Goal: Find specific page/section: Find specific page/section

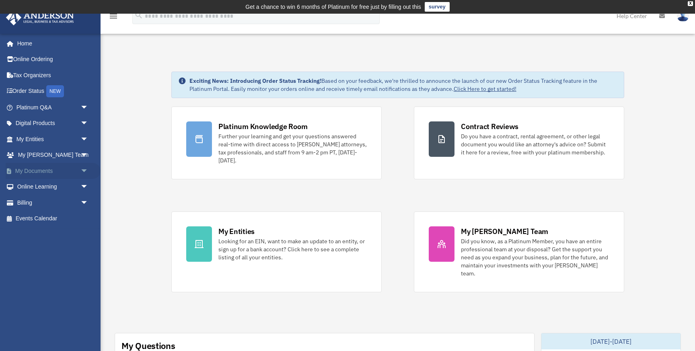
click at [82, 169] on span "arrow_drop_down" at bounding box center [88, 171] width 16 height 16
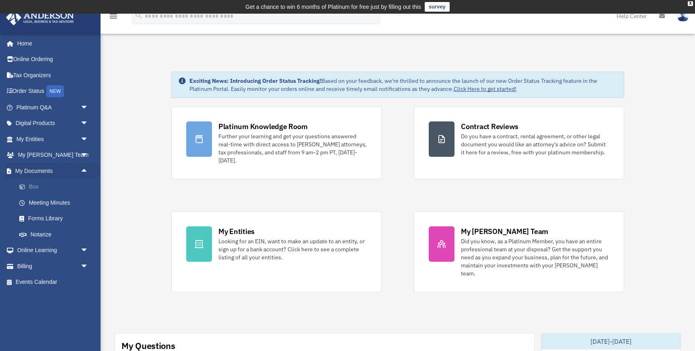
click at [49, 183] on link "Box" at bounding box center [55, 187] width 89 height 16
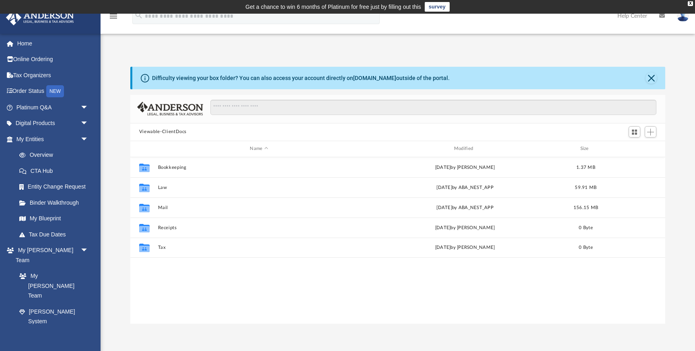
scroll to position [183, 535]
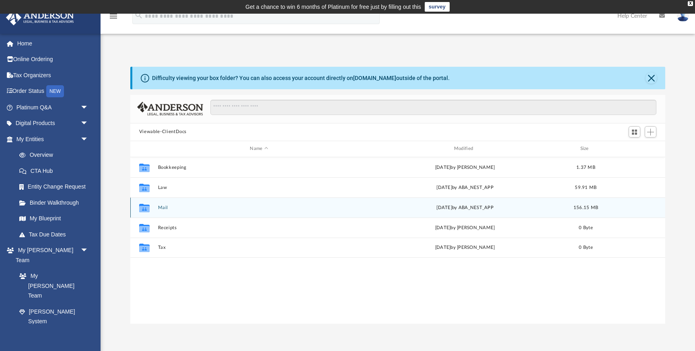
click at [165, 205] on button "Mail" at bounding box center [259, 207] width 202 height 5
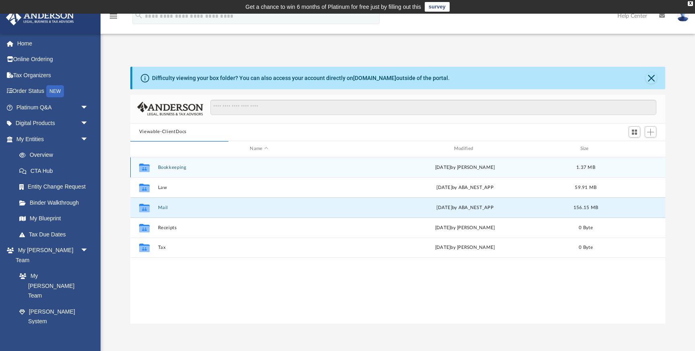
scroll to position [0, 0]
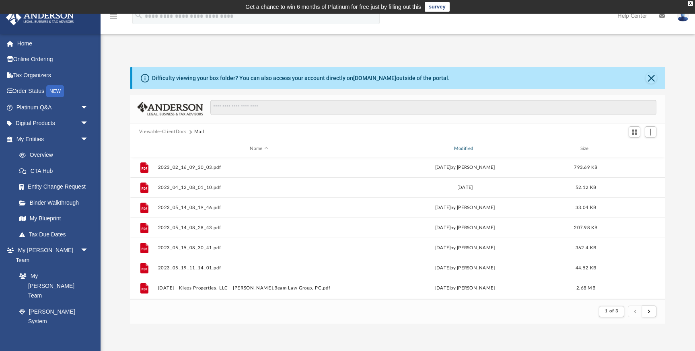
click at [470, 148] on div "Modified" at bounding box center [465, 148] width 203 height 7
click at [466, 148] on div "Modified" at bounding box center [465, 148] width 203 height 7
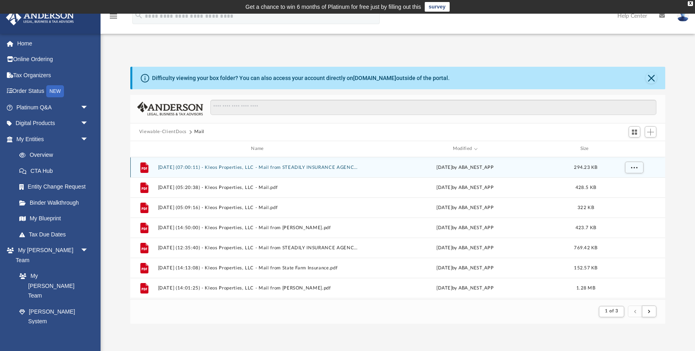
click at [231, 165] on button "[DATE] (07:00:11) - Kleos Properties, LLC - Mail from STEADILY INSURANCE AGENCY…" at bounding box center [259, 167] width 202 height 5
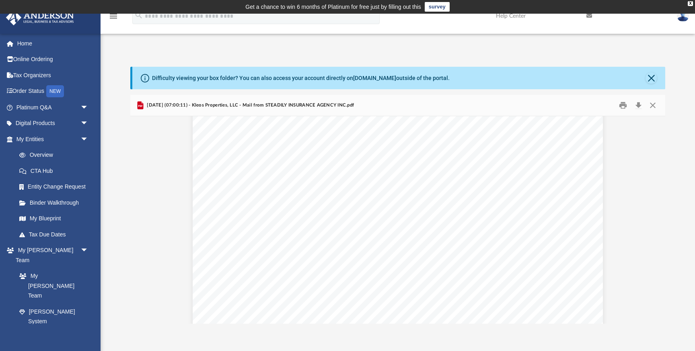
scroll to position [1182, 0]
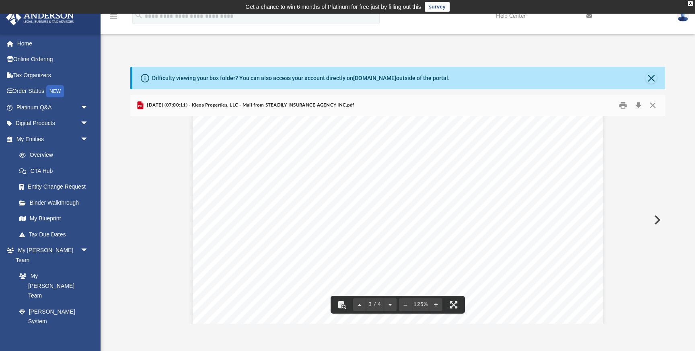
click at [663, 218] on button "Preview" at bounding box center [657, 220] width 18 height 23
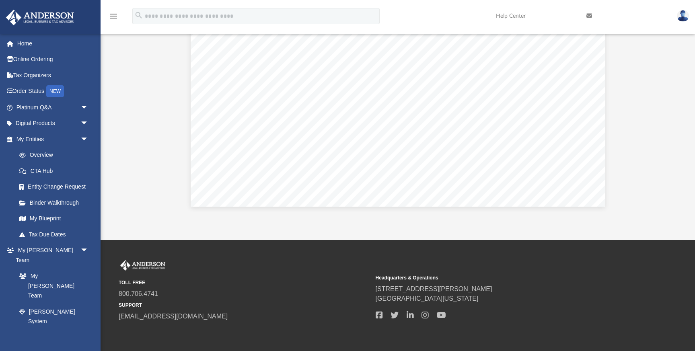
scroll to position [0, 0]
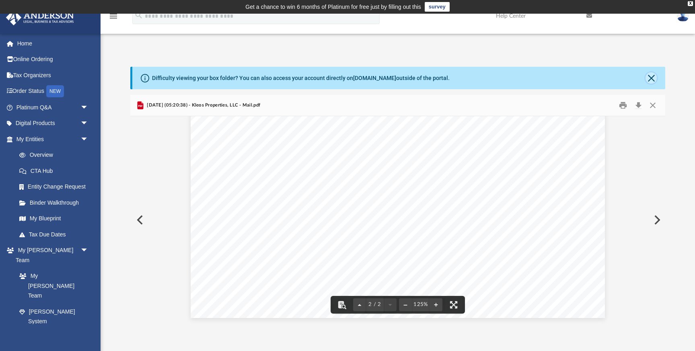
click at [651, 78] on button "Close" at bounding box center [651, 77] width 11 height 11
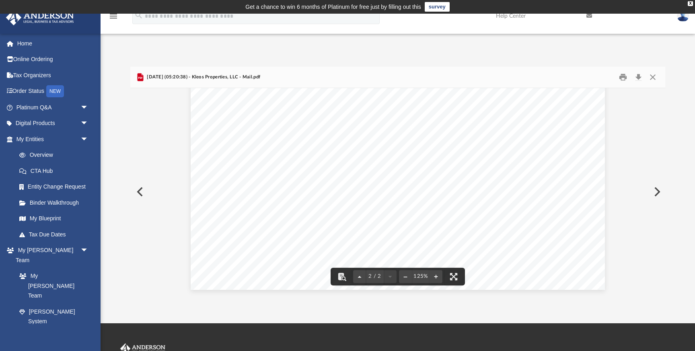
click at [661, 192] on button "Preview" at bounding box center [657, 192] width 18 height 23
click at [657, 189] on button "Preview" at bounding box center [657, 192] width 18 height 23
click at [656, 190] on button "Preview" at bounding box center [657, 192] width 18 height 23
click at [140, 190] on button "Preview" at bounding box center [139, 192] width 18 height 23
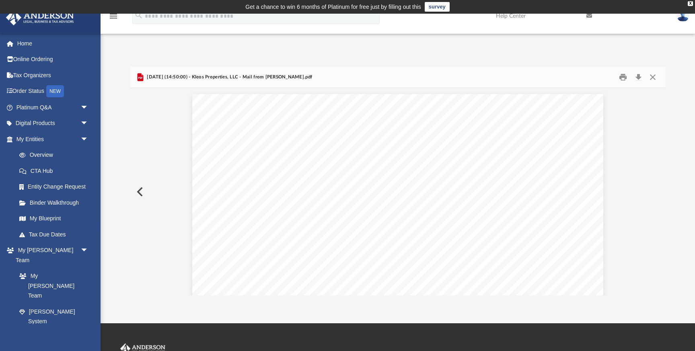
click at [140, 190] on button "Preview" at bounding box center [139, 192] width 18 height 23
click at [659, 193] on button "Preview" at bounding box center [657, 192] width 18 height 23
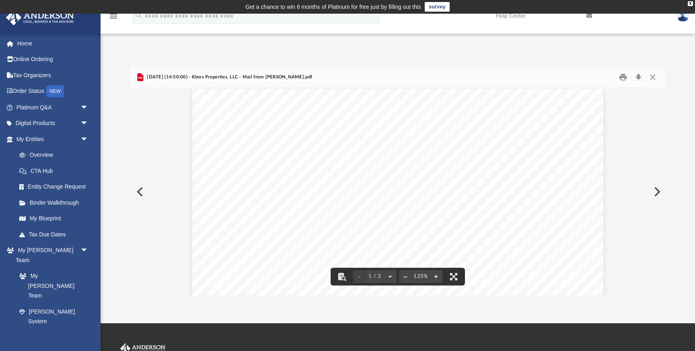
scroll to position [0, 0]
click at [139, 186] on button "Preview" at bounding box center [139, 192] width 18 height 23
click at [655, 193] on button "Preview" at bounding box center [657, 192] width 18 height 23
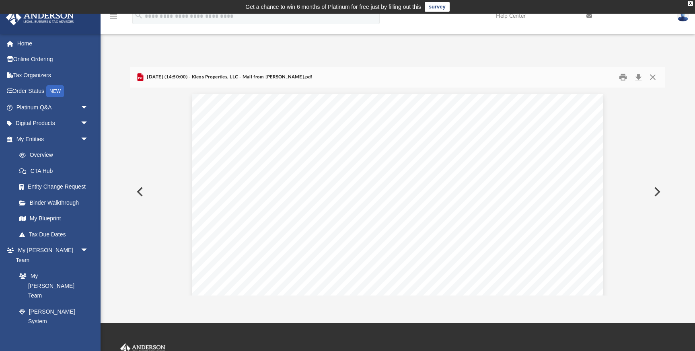
click at [656, 192] on button "Preview" at bounding box center [657, 192] width 18 height 23
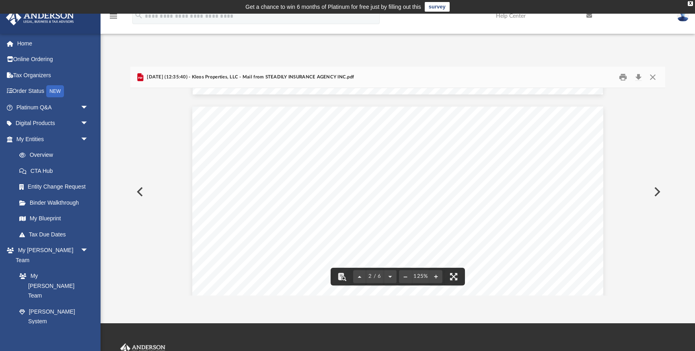
scroll to position [548, 0]
click at [659, 190] on button "Preview" at bounding box center [657, 192] width 18 height 23
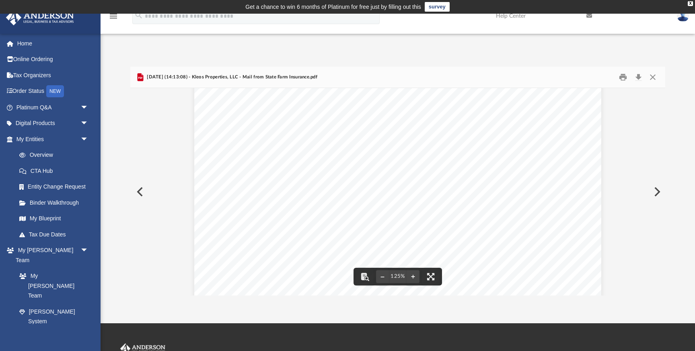
scroll to position [204, 0]
click at [661, 193] on button "Preview" at bounding box center [657, 192] width 18 height 23
click at [655, 194] on button "Preview" at bounding box center [657, 192] width 18 height 23
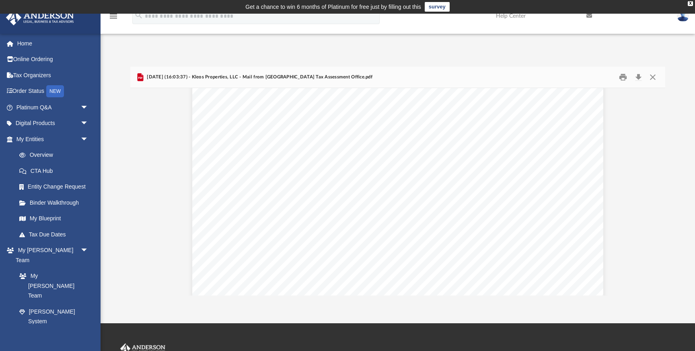
scroll to position [252, 0]
